Goal: Information Seeking & Learning: Learn about a topic

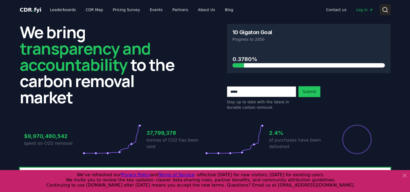
click at [387, 10] on icon at bounding box center [385, 10] width 7 height 7
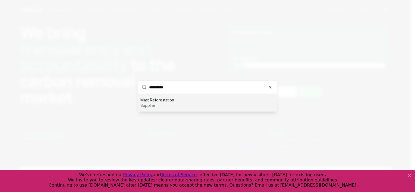
type input "**********"
click at [166, 99] on p "Mast Reforestation" at bounding box center [157, 99] width 34 height 5
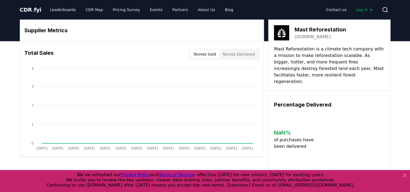
click at [244, 54] on button "Tonnes Delivered" at bounding box center [238, 54] width 39 height 9
click at [58, 11] on link "Leaderboards" at bounding box center [63, 10] width 35 height 10
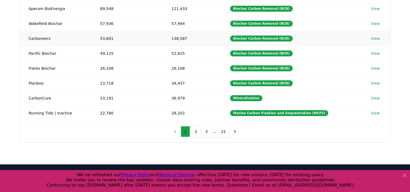
scroll to position [147, 0]
